Goal: Transaction & Acquisition: Purchase product/service

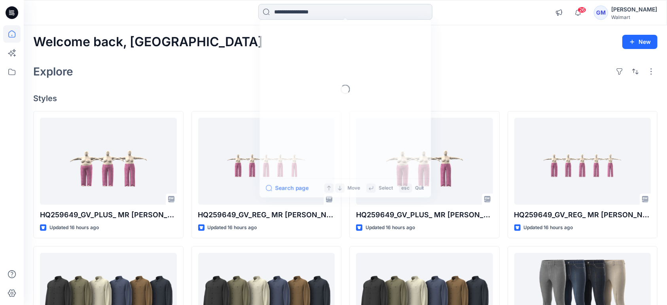
click at [298, 11] on input at bounding box center [345, 12] width 174 height 16
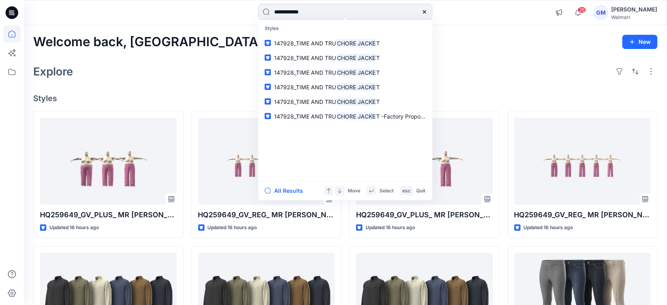
type input "**********"
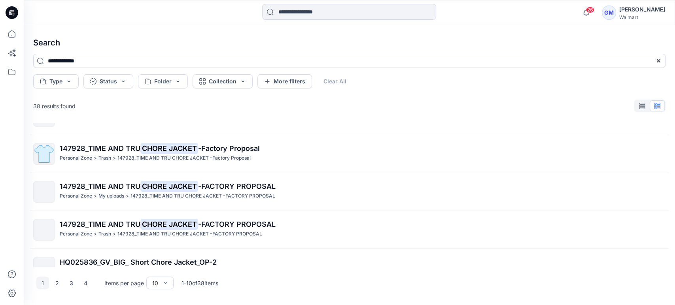
scroll to position [235, 0]
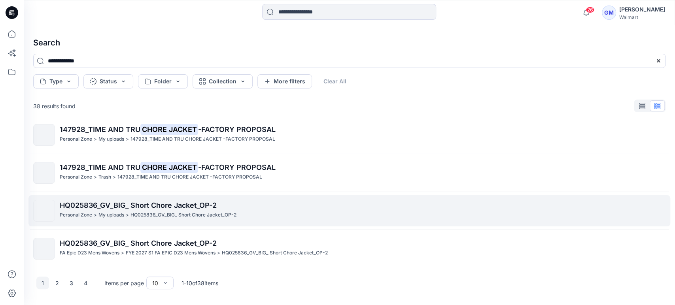
click at [158, 208] on span "HQ025836_GV_BIG_ Short Chore Jacket_OP-2" at bounding box center [138, 205] width 157 height 8
